Goal: Navigation & Orientation: Find specific page/section

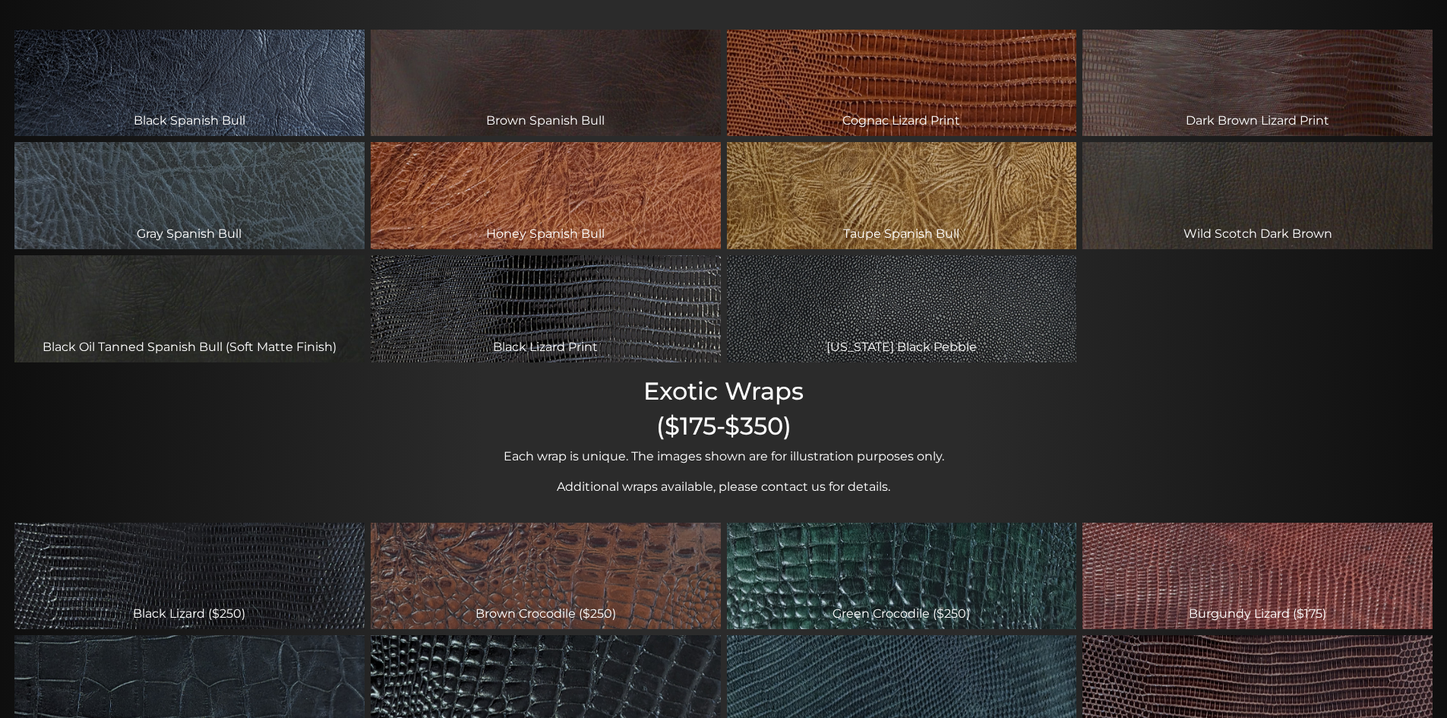
scroll to position [235, 0]
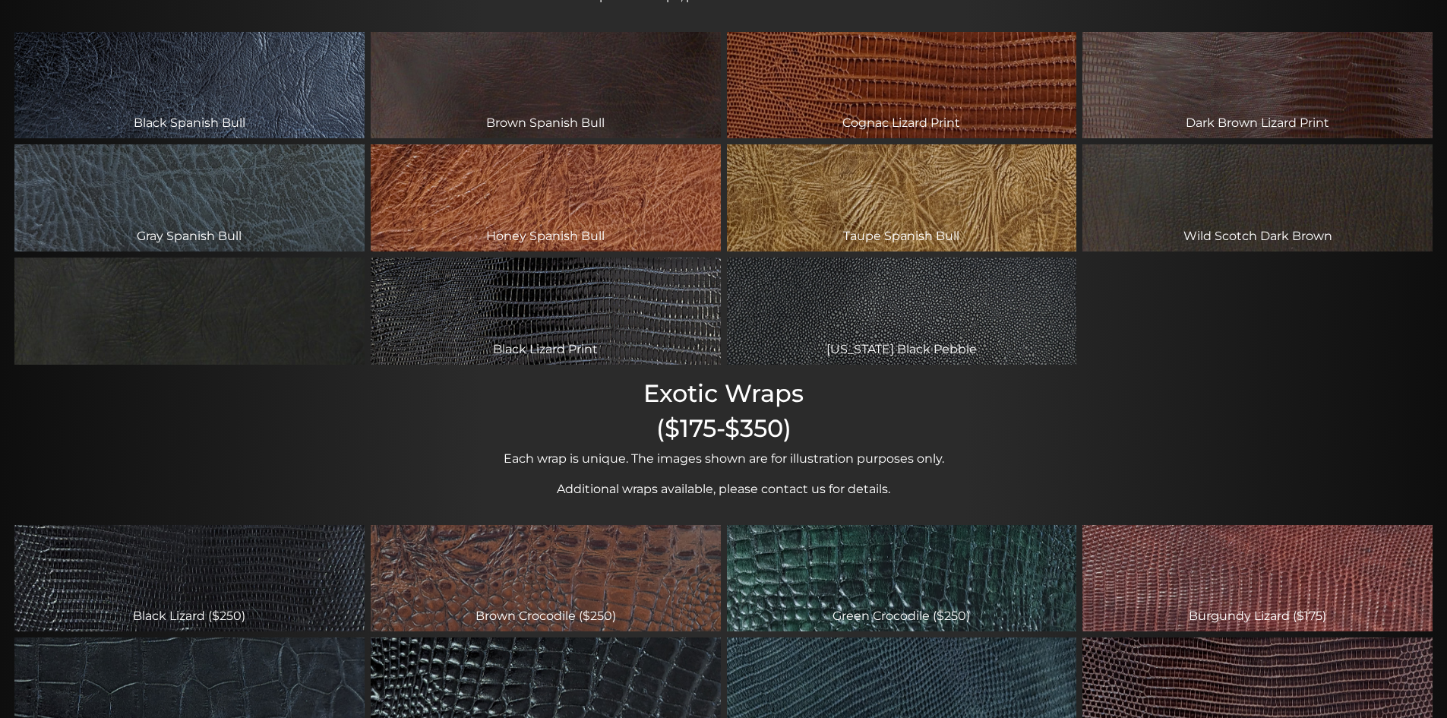
click at [132, 324] on div "Black Oil Tanned Spanish Bull (Soft Matte Finish)" at bounding box center [189, 311] width 350 height 107
click at [283, 302] on div "Black Oil Tanned Spanish Bull (Soft Matte Finish)" at bounding box center [189, 311] width 350 height 107
click at [318, 308] on div "Black Oil Tanned Spanish Bull (Soft Matte Finish)" at bounding box center [189, 311] width 350 height 107
click at [230, 292] on div "Black Oil Tanned Spanish Bull (Soft Matte Finish)" at bounding box center [189, 311] width 350 height 107
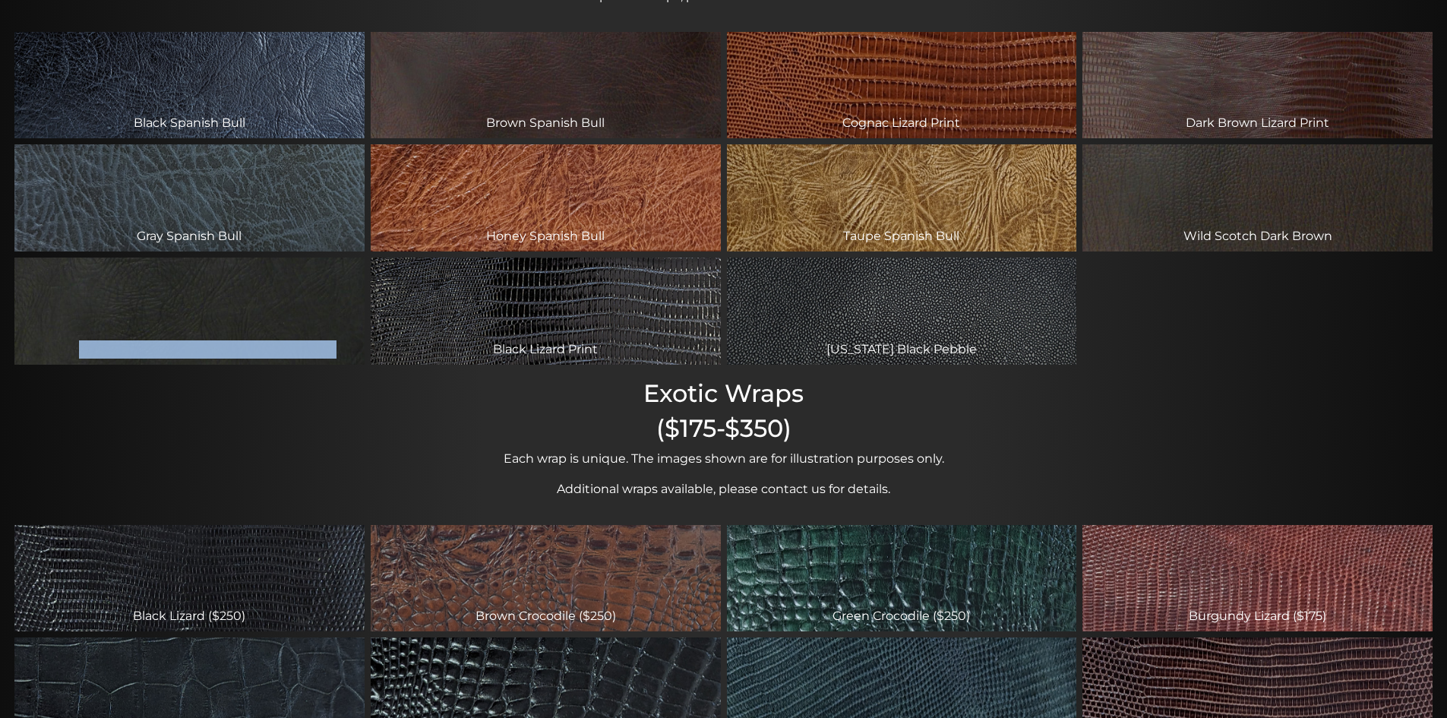
click at [231, 296] on div "Black Oil Tanned Spanish Bull (Soft Matte Finish)" at bounding box center [189, 311] width 350 height 107
click at [239, 301] on div "Black Oil Tanned Spanish Bull (Soft Matte Finish)" at bounding box center [189, 311] width 350 height 107
click at [226, 315] on div "Black Oil Tanned Spanish Bull (Soft Matte Finish)" at bounding box center [189, 311] width 350 height 107
click at [156, 321] on div "Black Oil Tanned Spanish Bull (Soft Matte Finish)" at bounding box center [189, 311] width 350 height 107
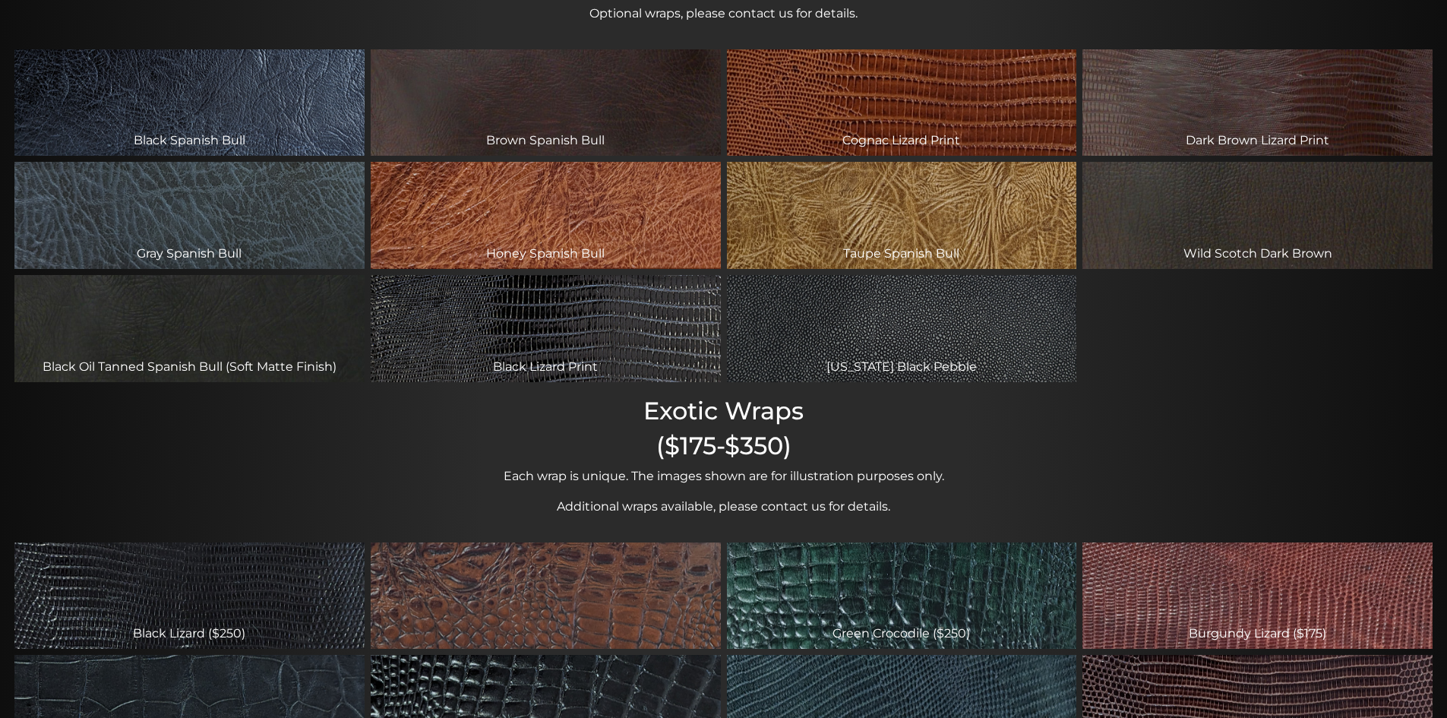
scroll to position [0, 0]
